Goal: Task Accomplishment & Management: Complete application form

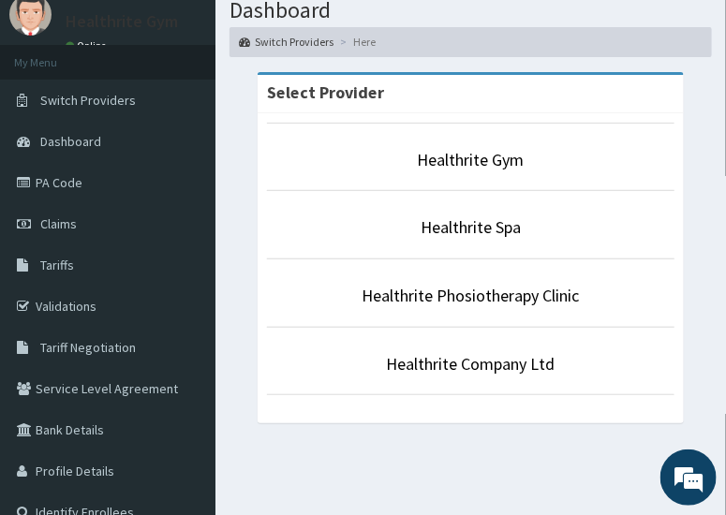
scroll to position [67, 0]
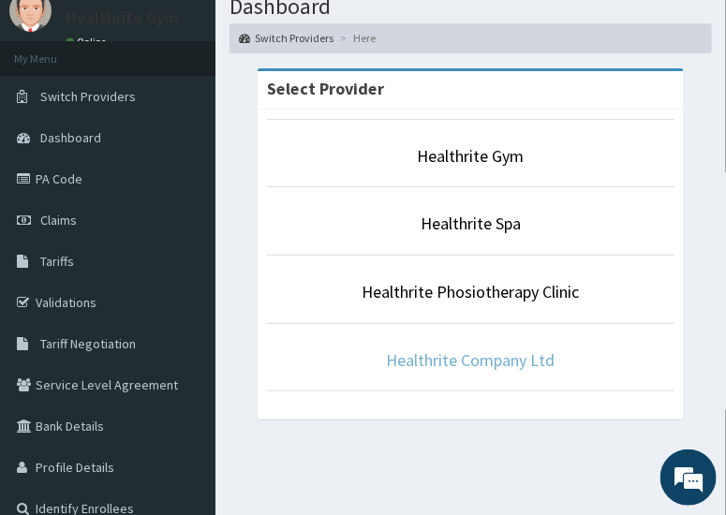
click at [506, 356] on link "Healthrite Company Ltd" at bounding box center [471, 360] width 169 height 22
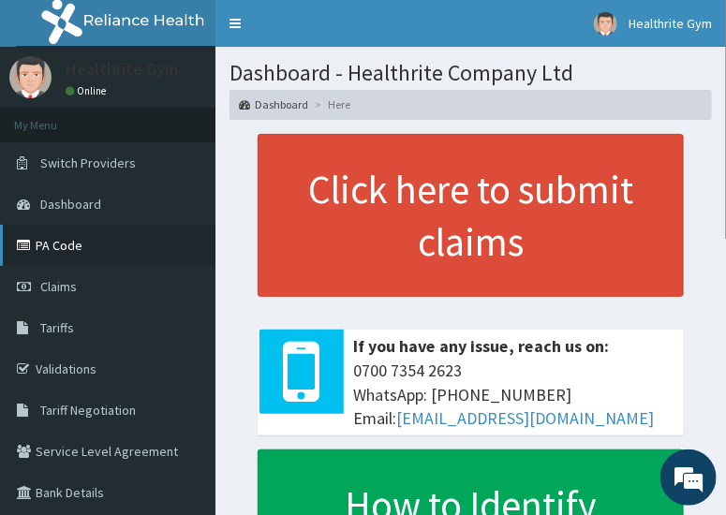
click at [67, 244] on link "PA Code" at bounding box center [107, 245] width 215 height 41
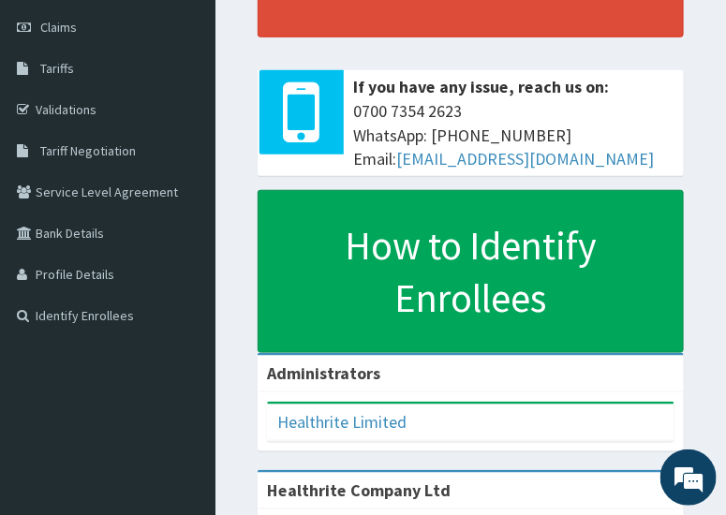
scroll to position [365, 0]
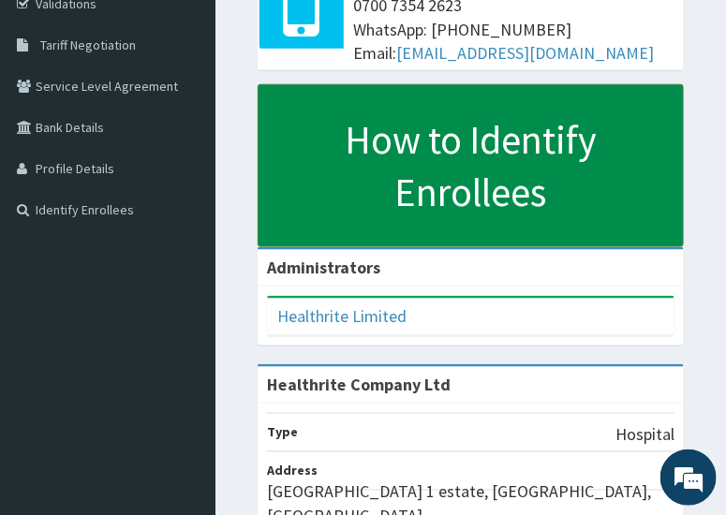
click at [460, 171] on link "How to Identify Enrollees" at bounding box center [471, 165] width 426 height 163
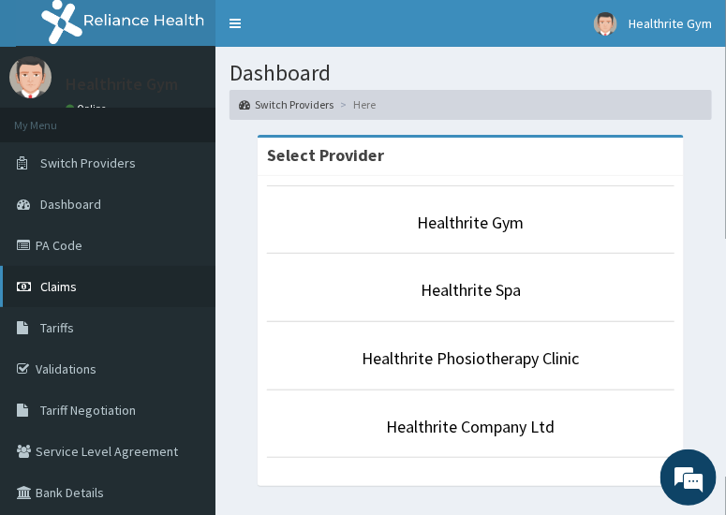
click at [46, 288] on span "Claims" at bounding box center [58, 286] width 37 height 17
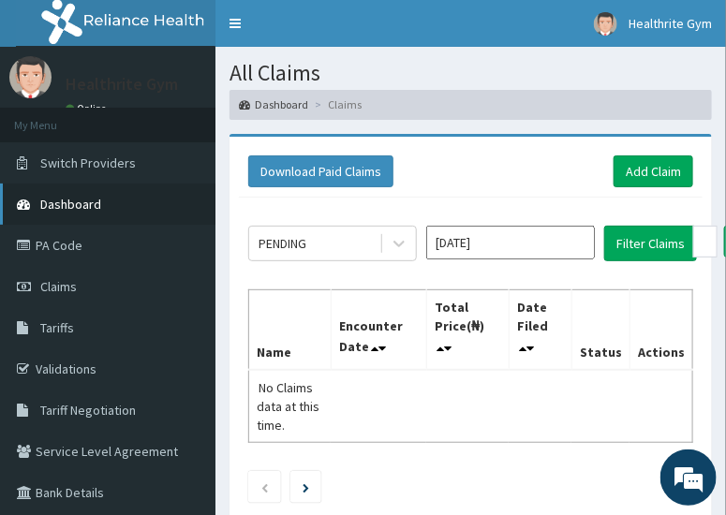
click at [84, 190] on link "Dashboard" at bounding box center [107, 204] width 215 height 41
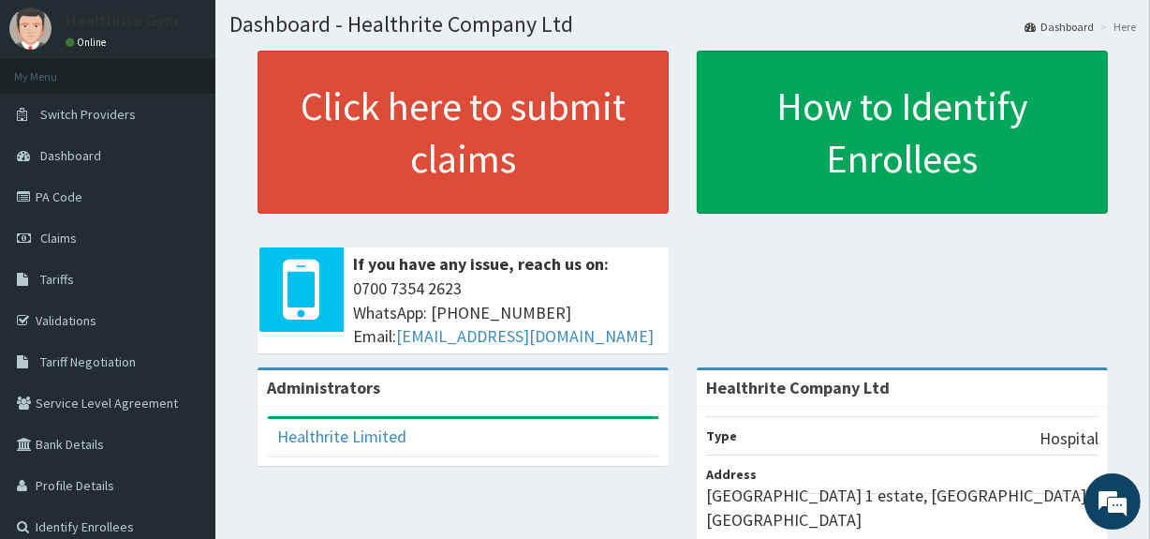
scroll to position [75, 0]
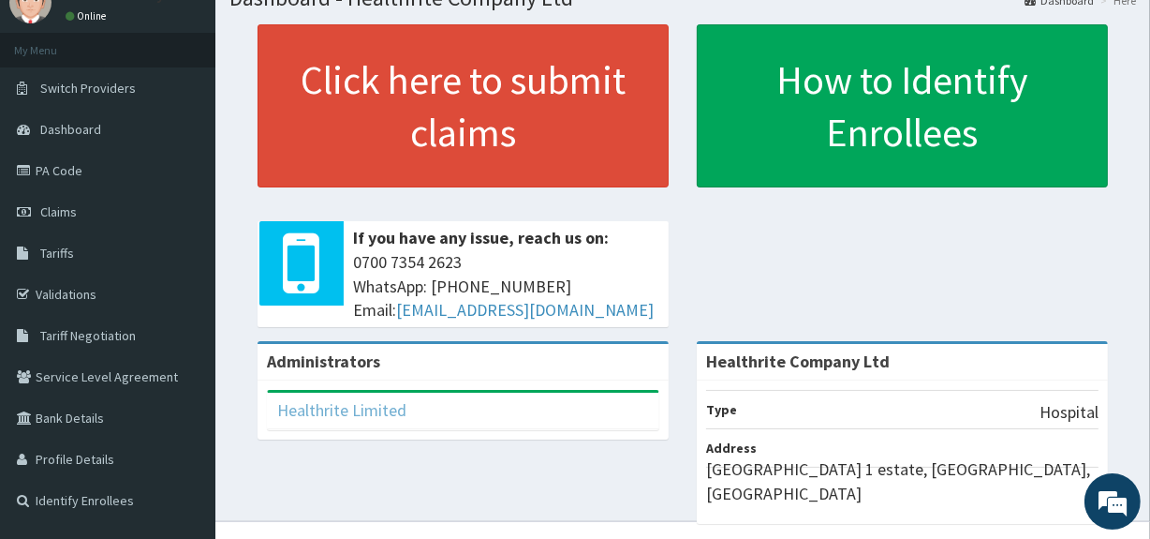
click at [378, 414] on link "Healthrite Limited" at bounding box center [341, 410] width 129 height 22
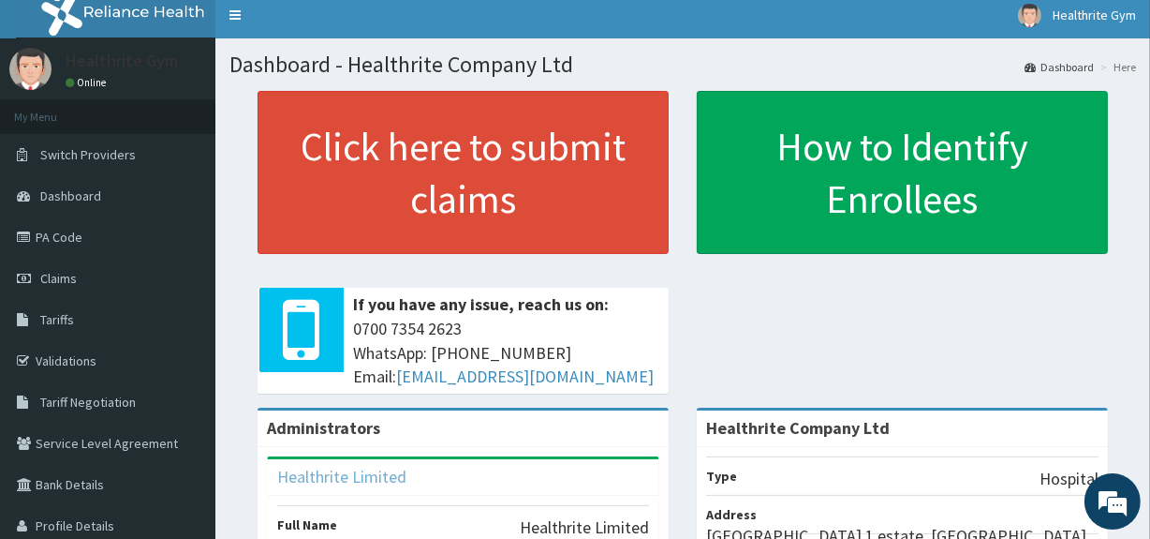
scroll to position [0, 0]
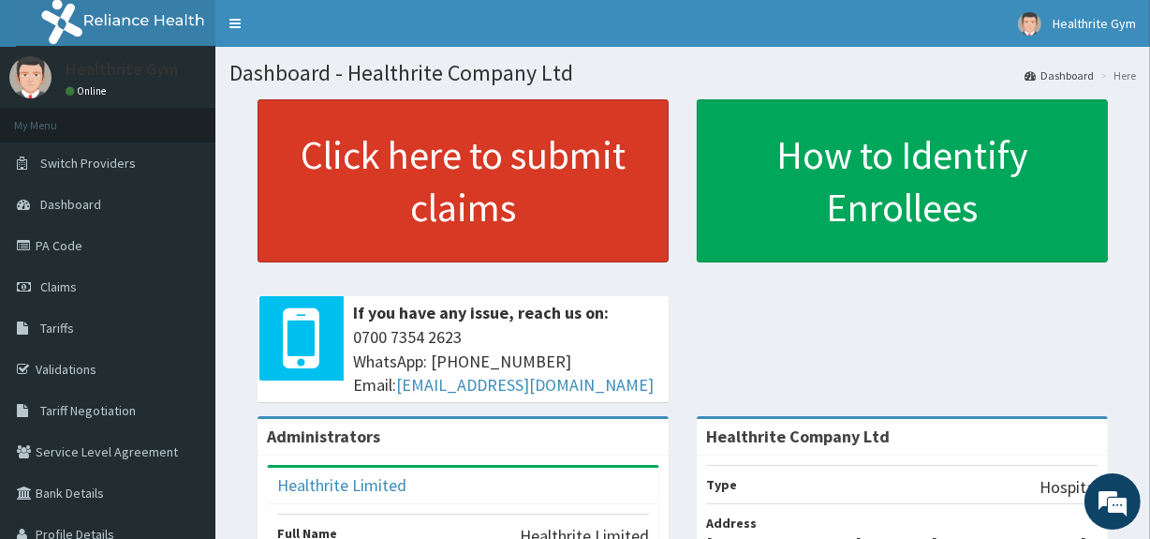
click at [506, 213] on link "Click here to submit claims" at bounding box center [463, 180] width 411 height 163
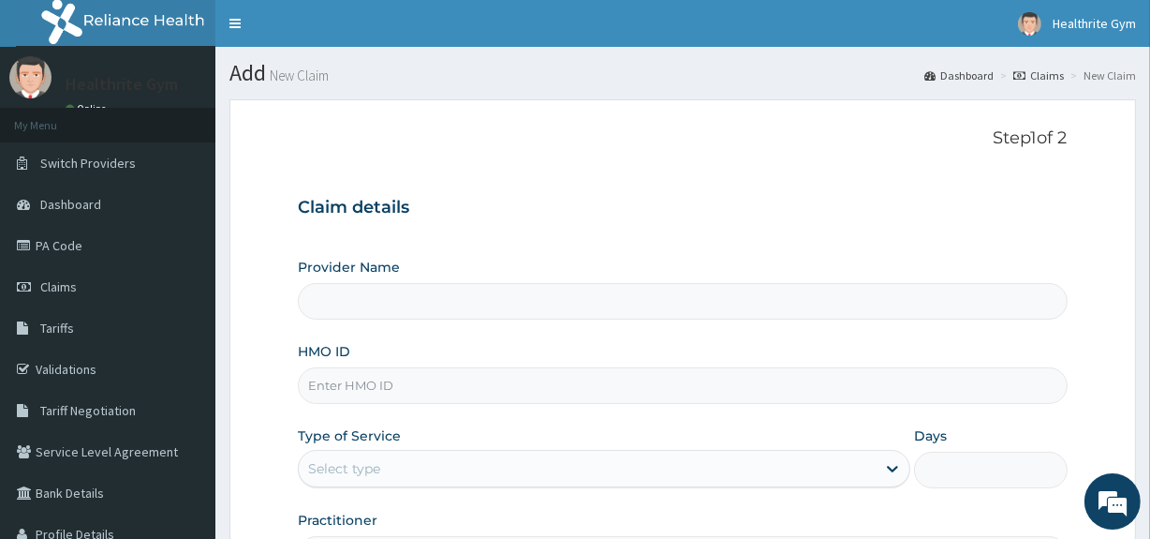
type input "Healthrite Company Ltd"
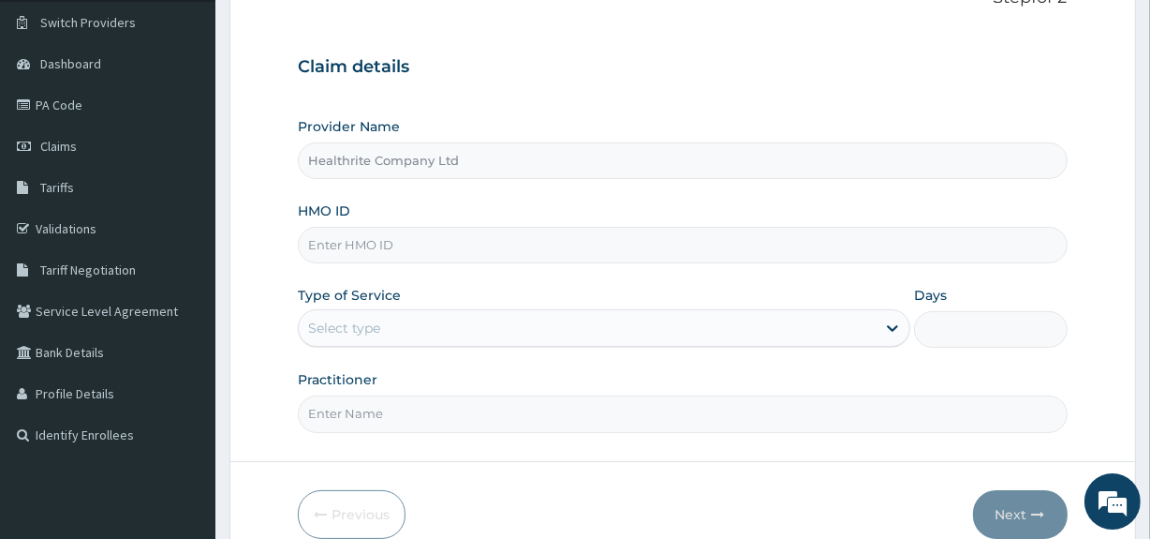
scroll to position [46, 0]
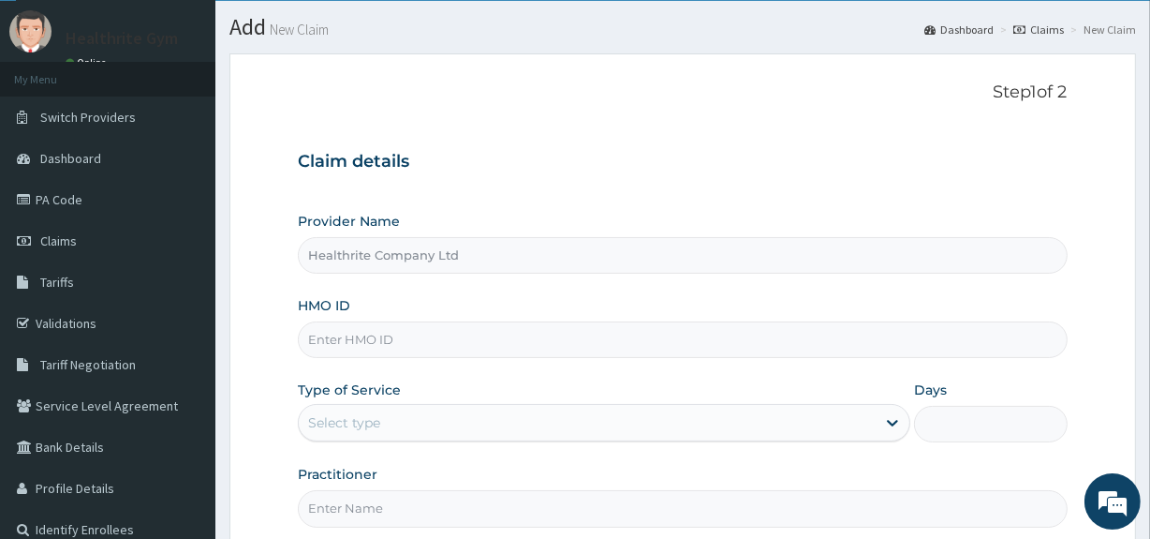
click at [630, 328] on input "HMO ID" at bounding box center [682, 339] width 769 height 37
type input "a"
click at [350, 331] on input "a" at bounding box center [682, 339] width 769 height 37
type input "ANL/10032/A"
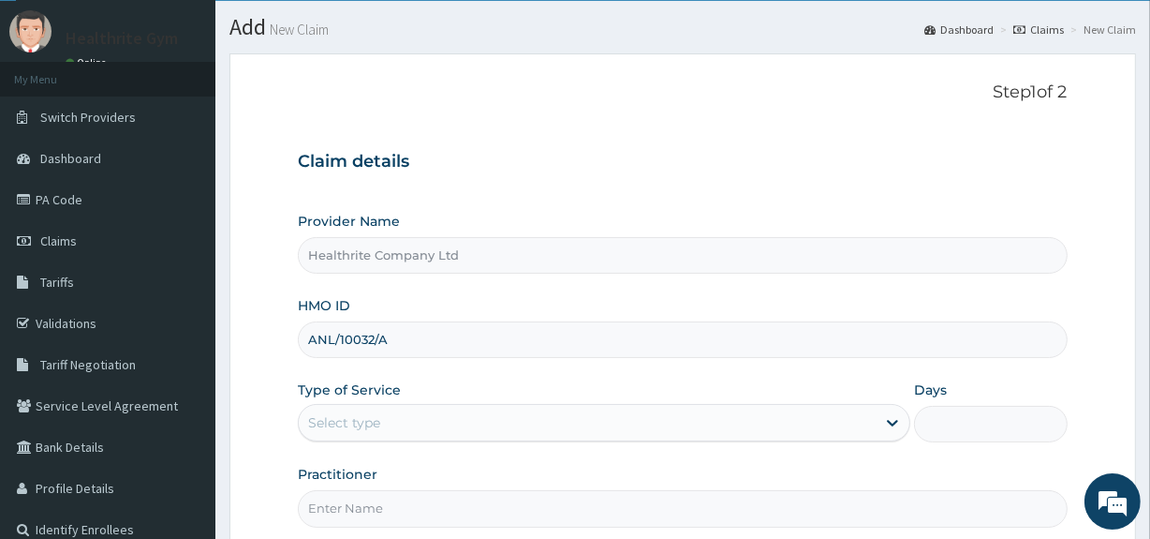
click at [364, 421] on div "Select type" at bounding box center [344, 422] width 72 height 19
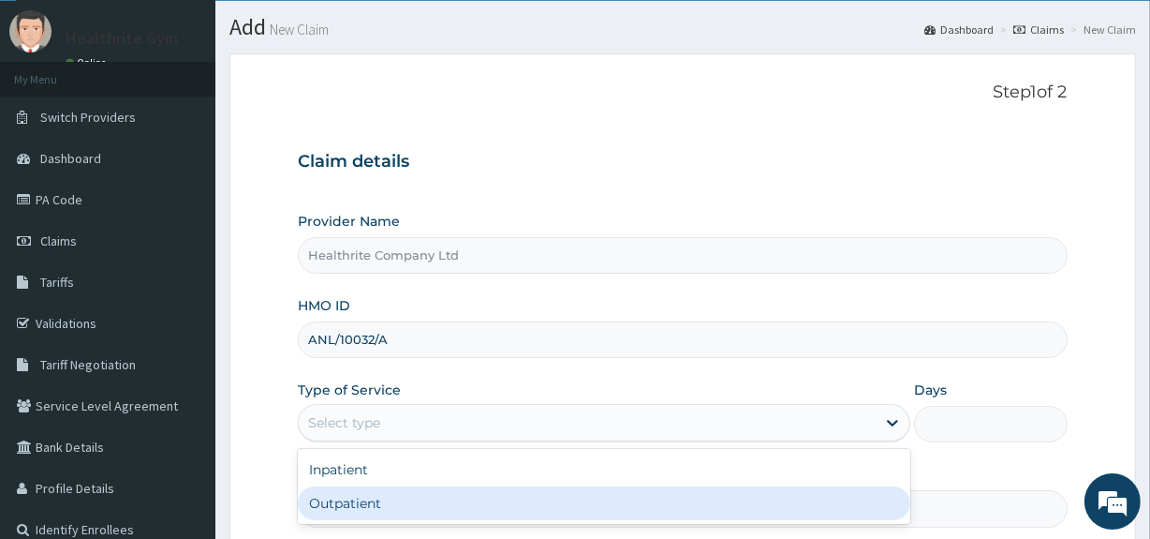
click at [357, 493] on div "Outpatient" at bounding box center [604, 503] width 613 height 34
type input "1"
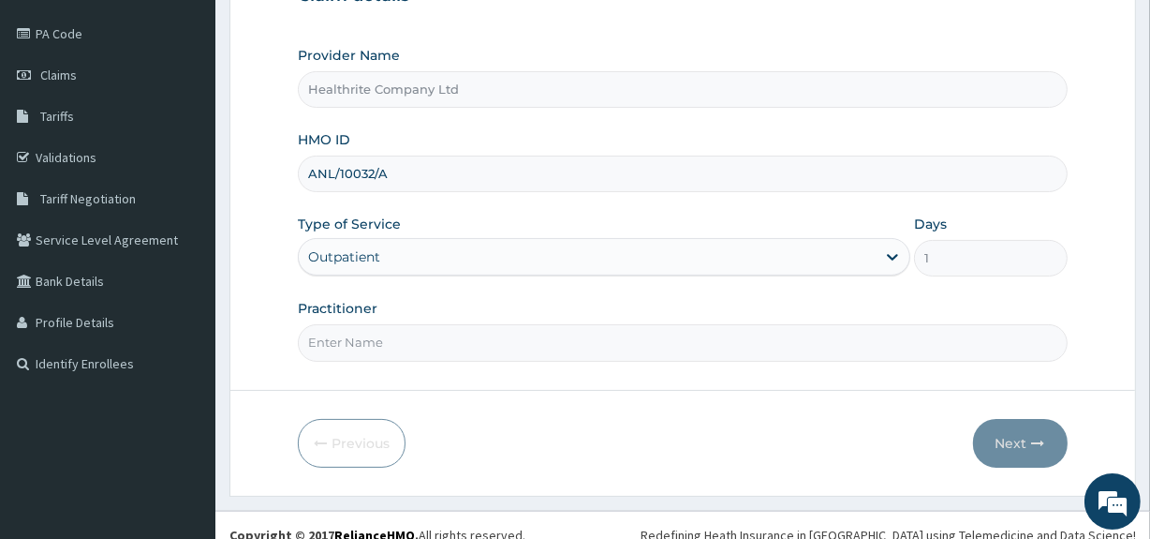
scroll to position [229, 0]
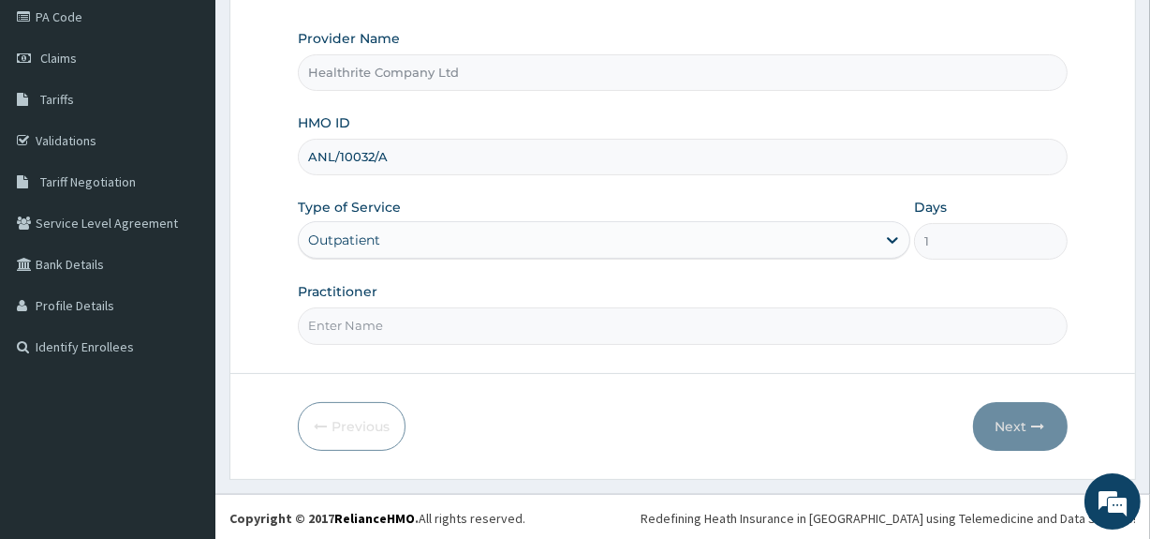
click at [789, 324] on input "Practitioner" at bounding box center [682, 325] width 769 height 37
type input "HEALTHRITE"
click at [994, 425] on button "Next" at bounding box center [1020, 426] width 95 height 49
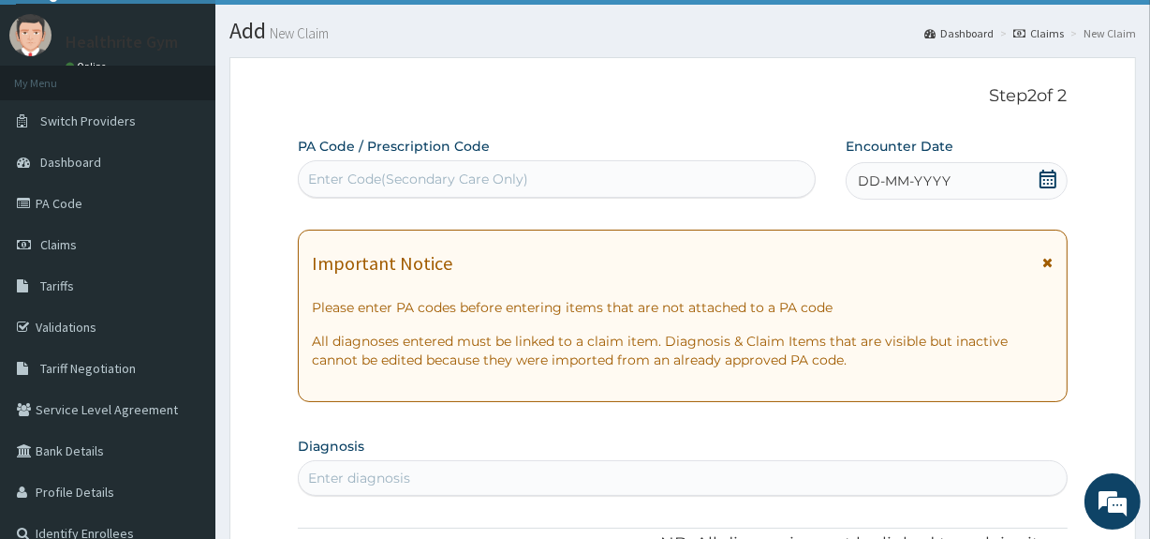
scroll to position [0, 0]
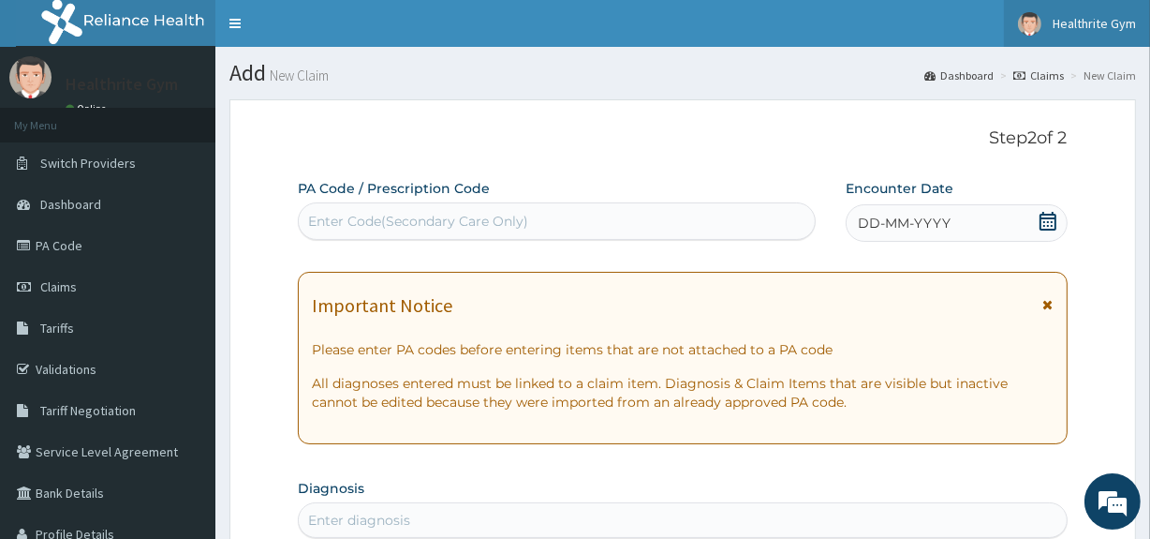
click at [1067, 15] on span "Healthrite Gym" at bounding box center [1094, 23] width 83 height 17
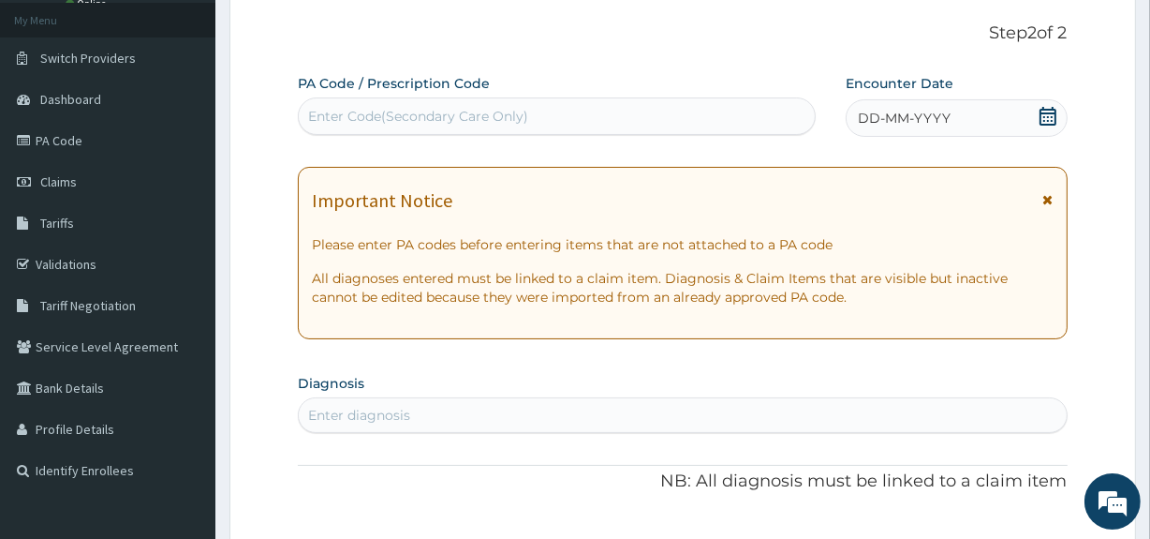
scroll to position [128, 0]
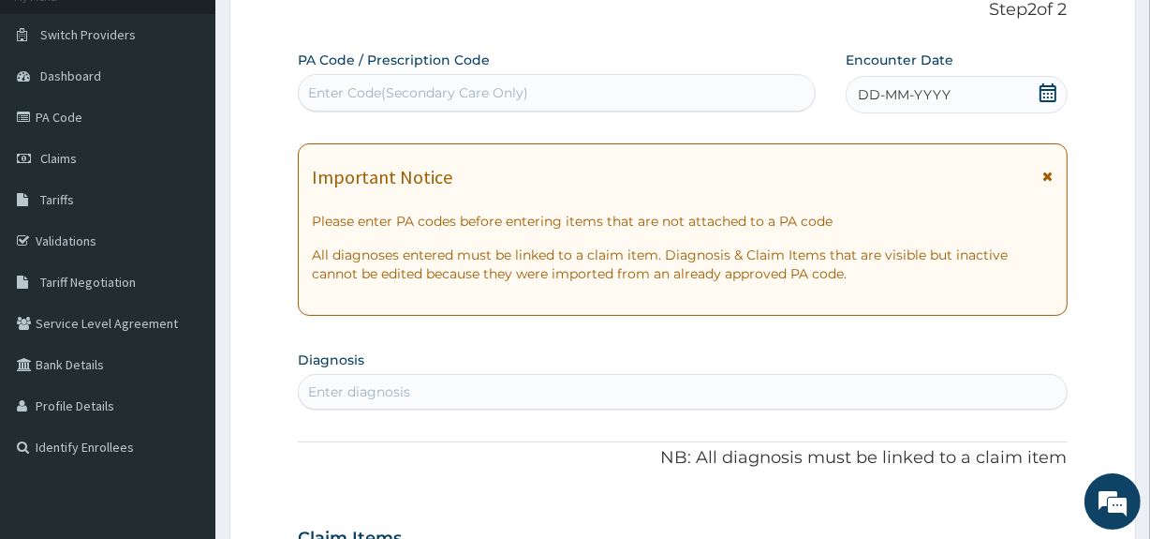
click at [619, 510] on div "Claim Items" at bounding box center [682, 534] width 769 height 49
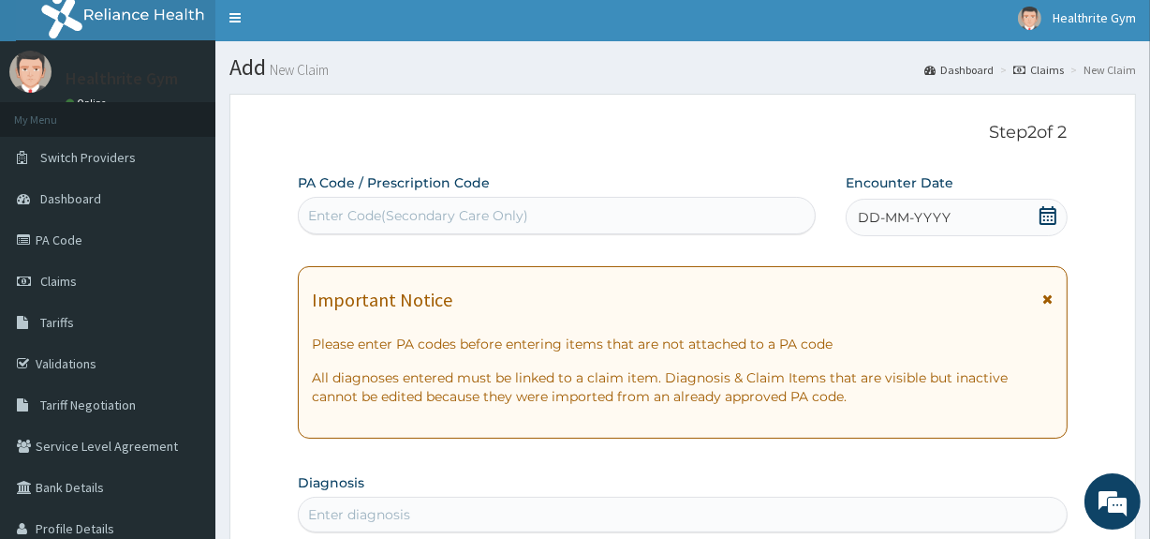
scroll to position [0, 0]
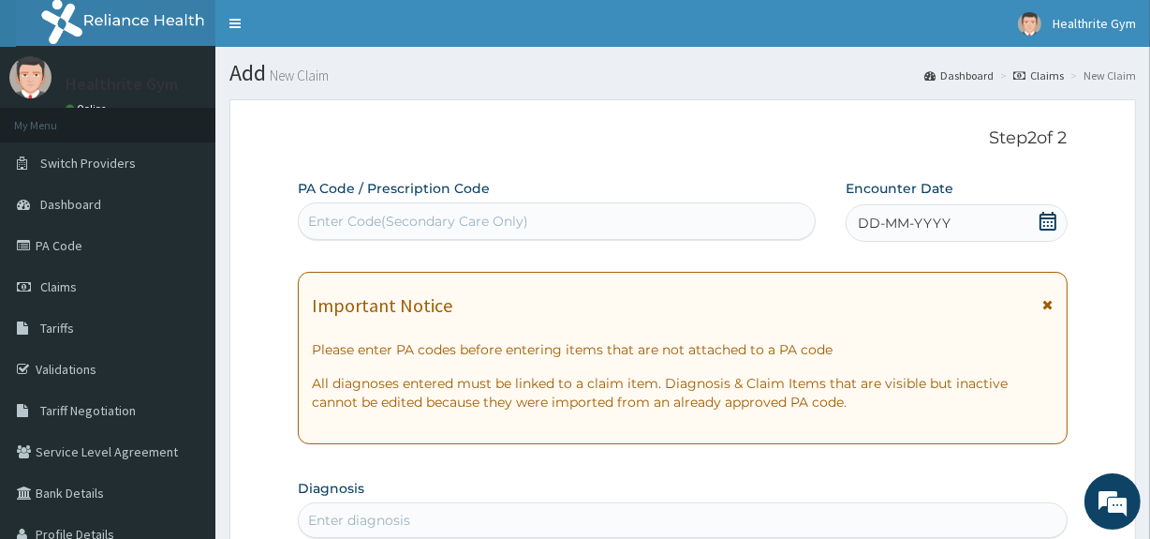
click at [116, 22] on img at bounding box center [132, 23] width 233 height 47
click at [34, 75] on img at bounding box center [30, 77] width 42 height 42
click at [1038, 14] on img at bounding box center [1029, 23] width 23 height 23
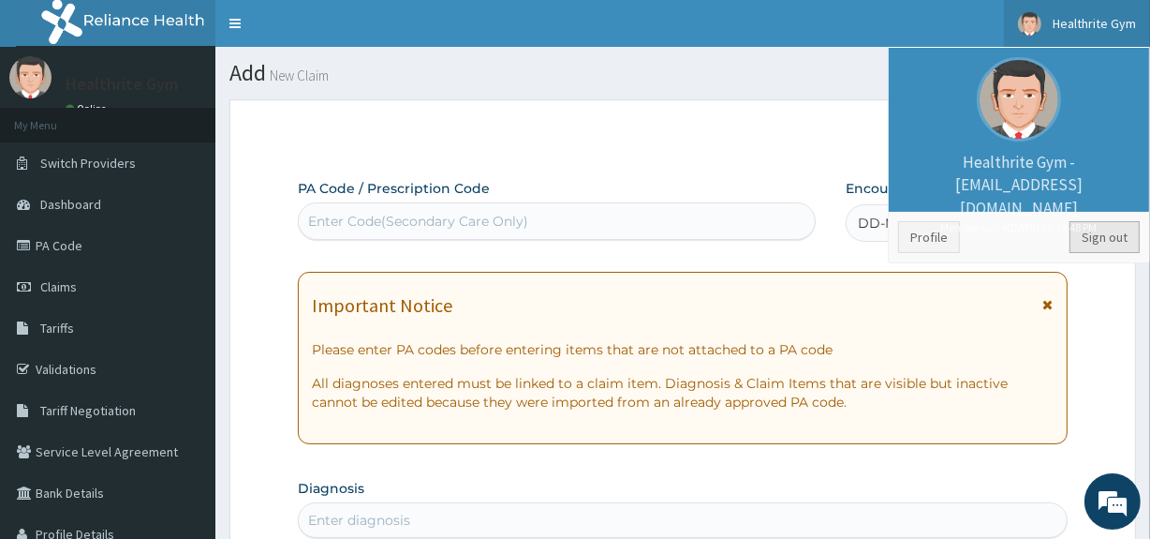
click at [1105, 233] on link "Sign out" at bounding box center [1105, 237] width 70 height 32
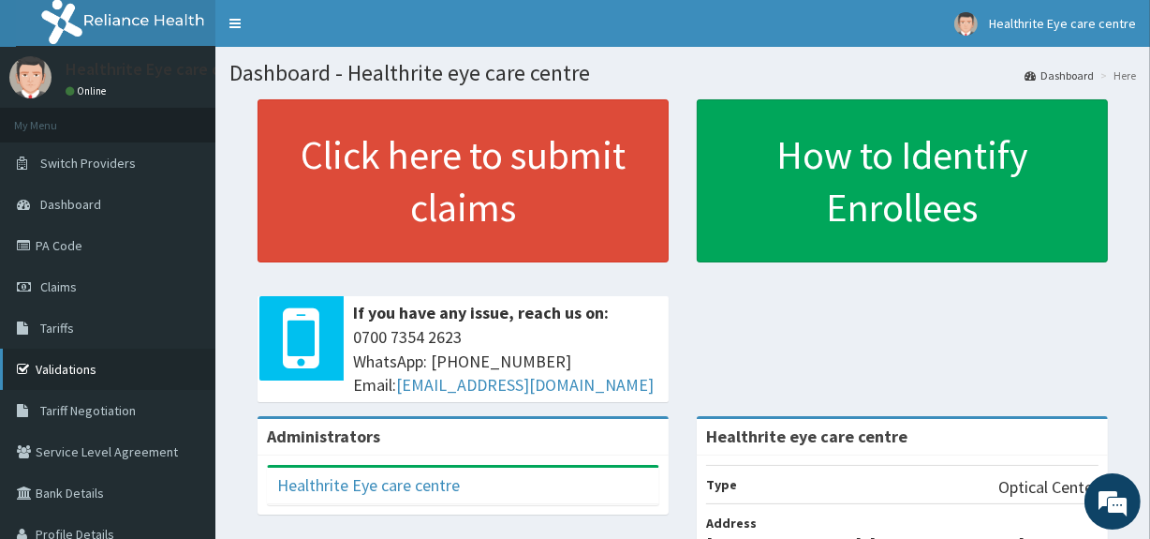
click at [117, 363] on link "Validations" at bounding box center [107, 369] width 215 height 41
